Goal: Navigation & Orientation: Understand site structure

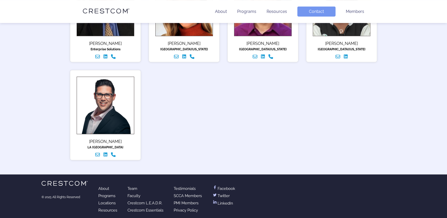
scroll to position [343, 0]
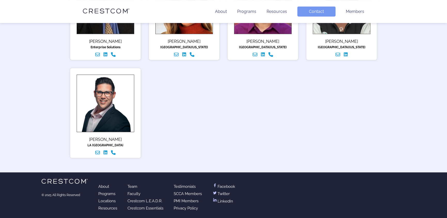
click at [138, 194] on link "Faculty" at bounding box center [134, 194] width 13 height 5
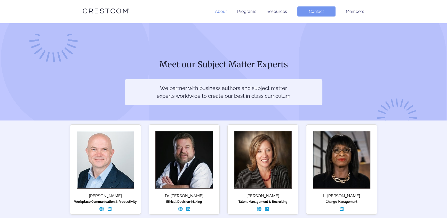
click at [218, 12] on link "About" at bounding box center [221, 11] width 12 height 5
